Goal: Transaction & Acquisition: Download file/media

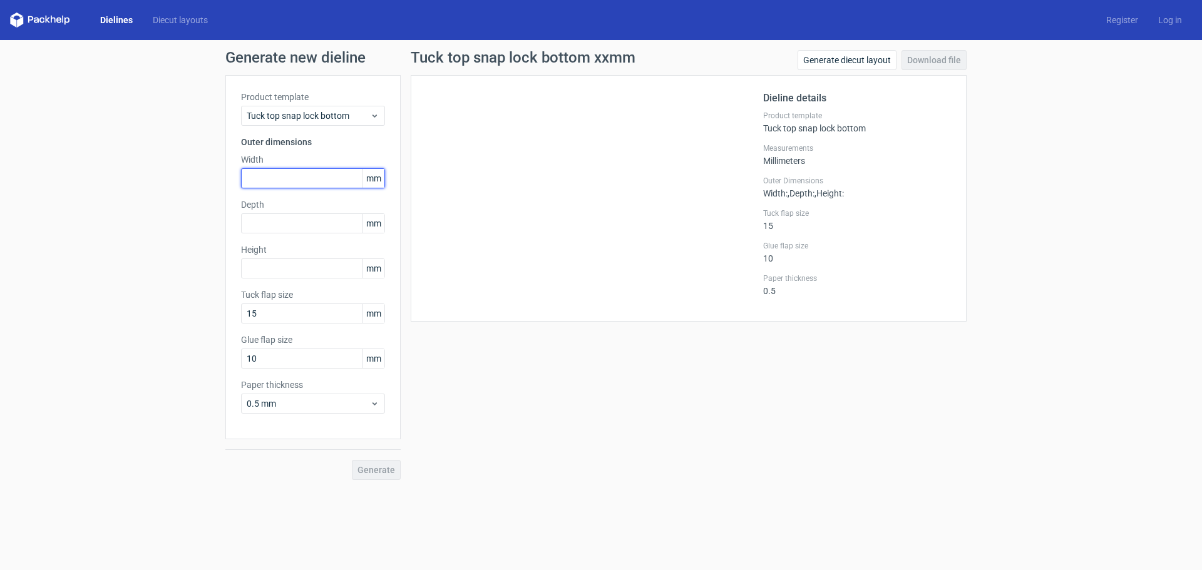
drag, startPoint x: 267, startPoint y: 173, endPoint x: 219, endPoint y: 171, distance: 48.2
click at [219, 171] on div "Generate new dieline Product template Tuck top snap lock bottom Outer dimension…" at bounding box center [601, 265] width 1202 height 450
type input "52"
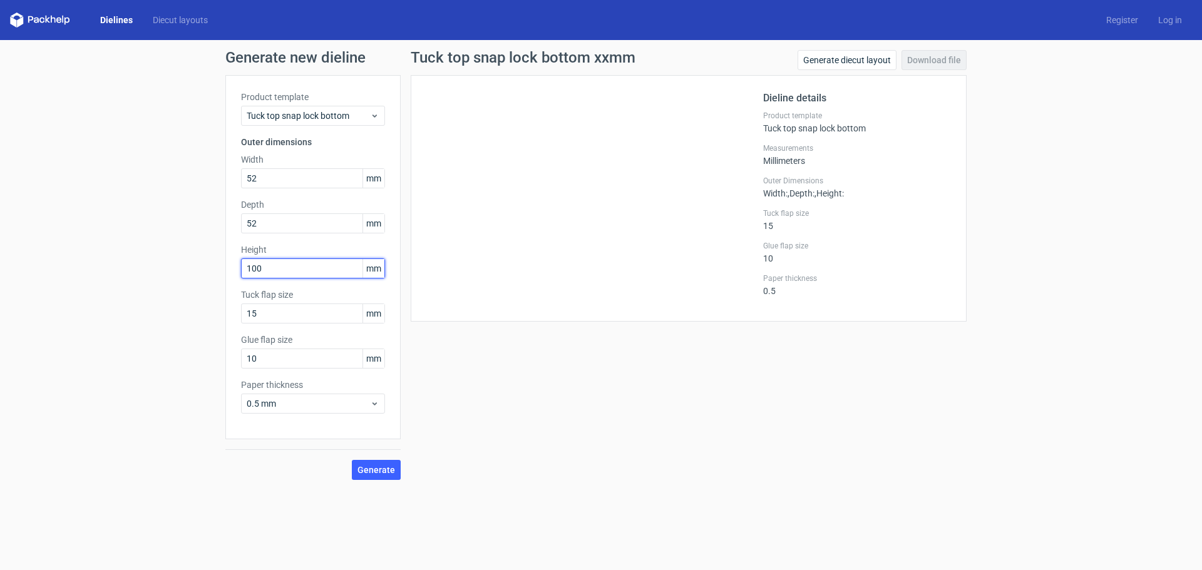
type input "100"
click at [370, 459] on div "Generate" at bounding box center [312, 459] width 175 height 41
click at [378, 478] on button "Generate" at bounding box center [376, 470] width 49 height 20
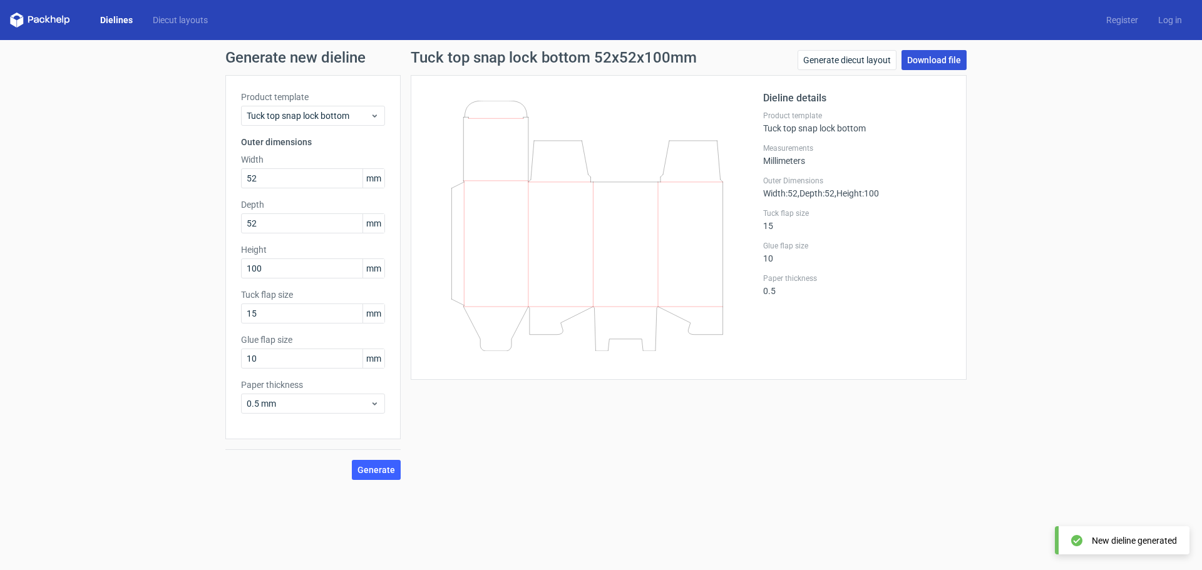
click at [924, 62] on link "Download file" at bounding box center [933, 60] width 65 height 20
